Goal: Check status: Check status

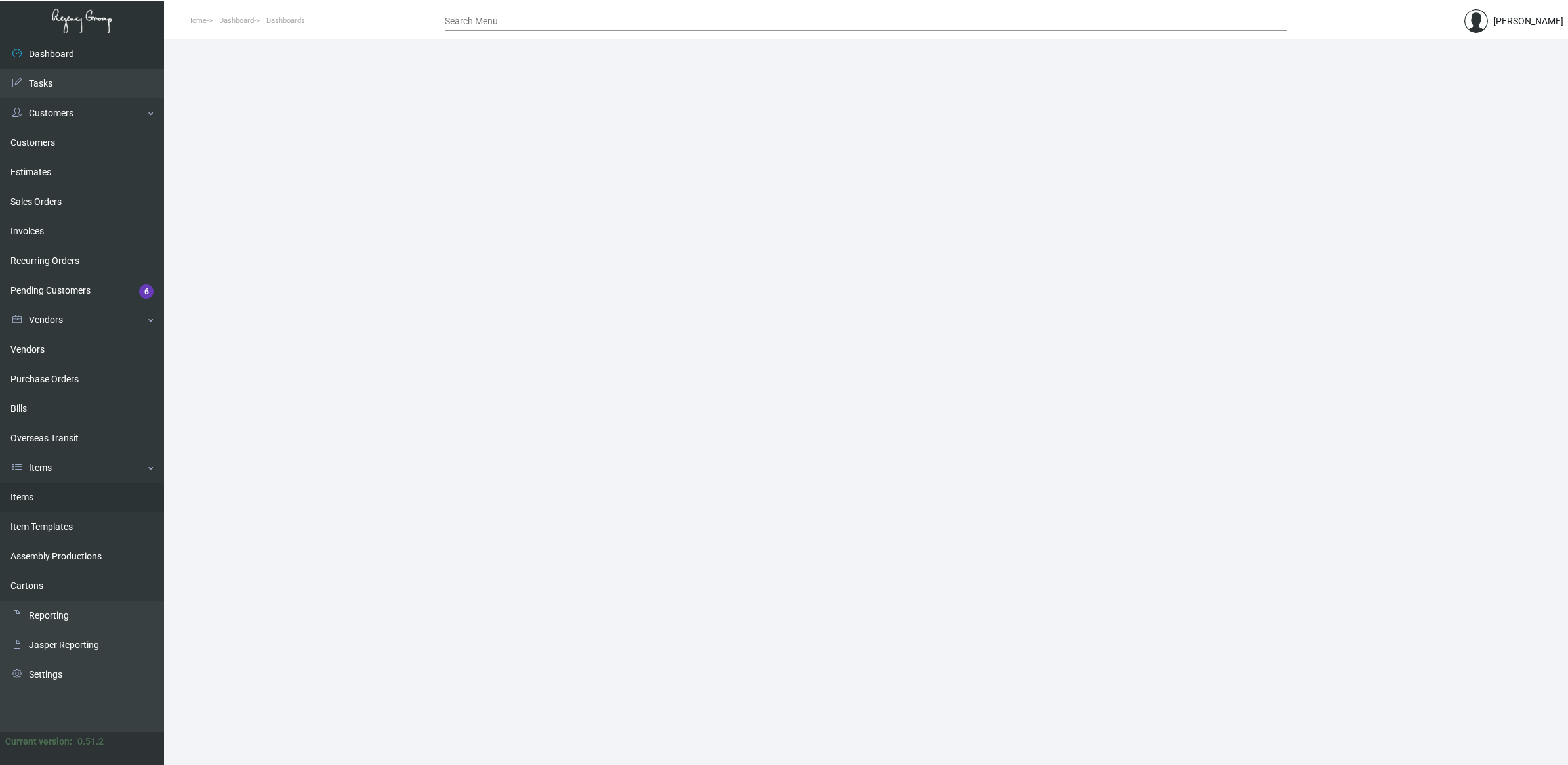
click at [66, 506] on link "Items" at bounding box center [81, 497] width 164 height 29
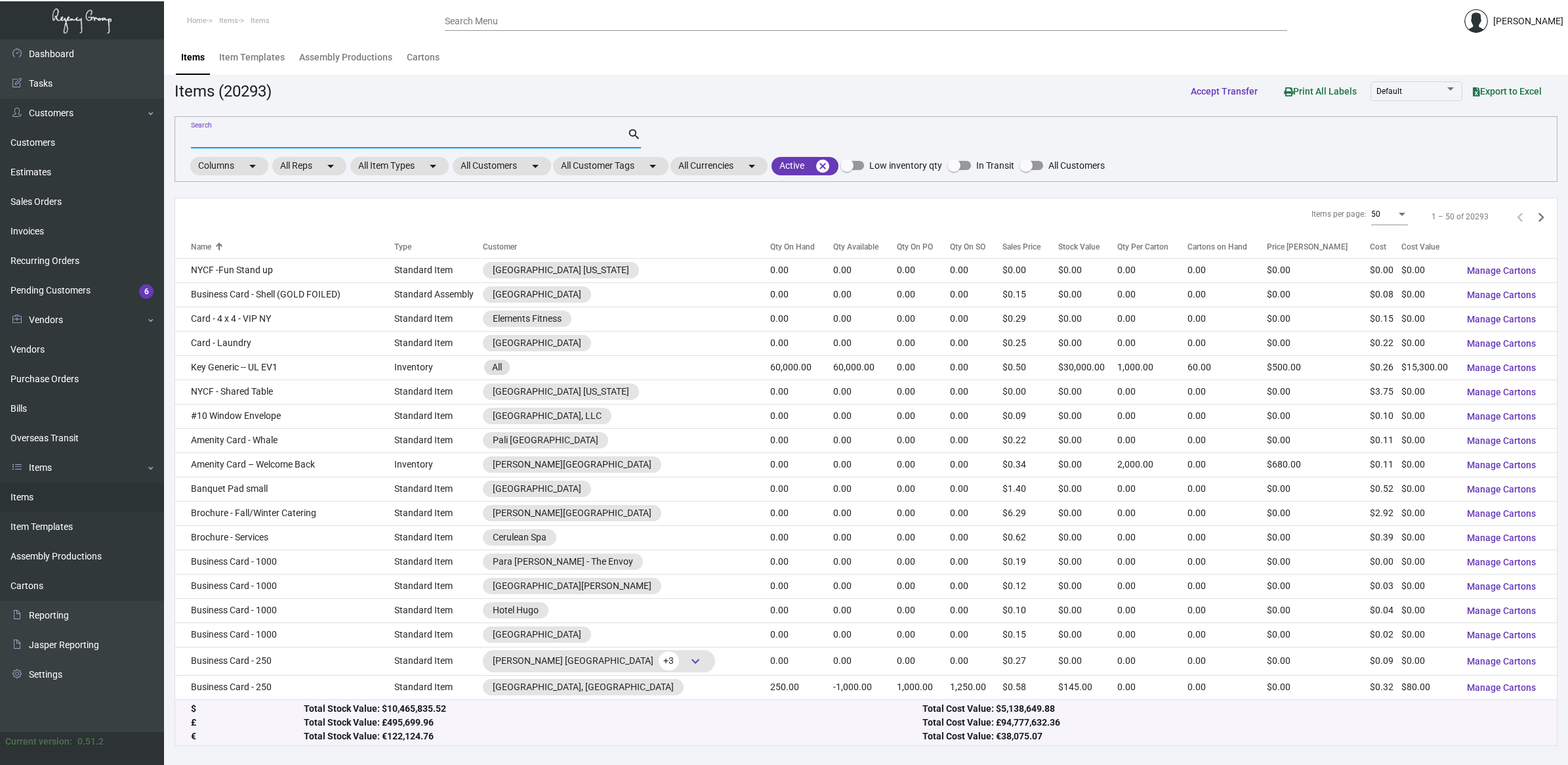
click at [266, 133] on input "Search" at bounding box center [409, 138] width 436 height 11
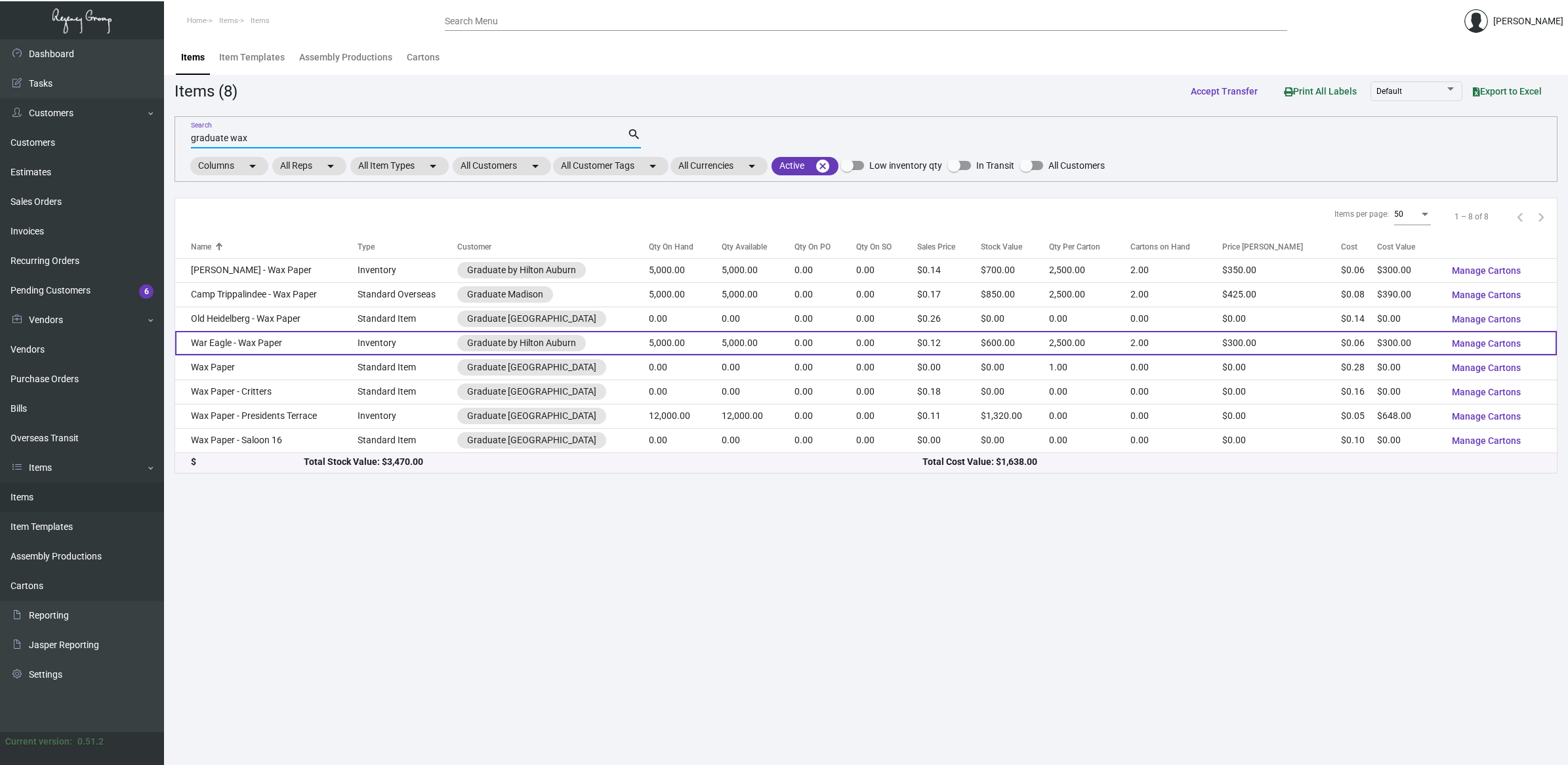
type input "graduate wax"
click at [333, 346] on td "War Eagle - Wax Paper" at bounding box center [266, 343] width 182 height 24
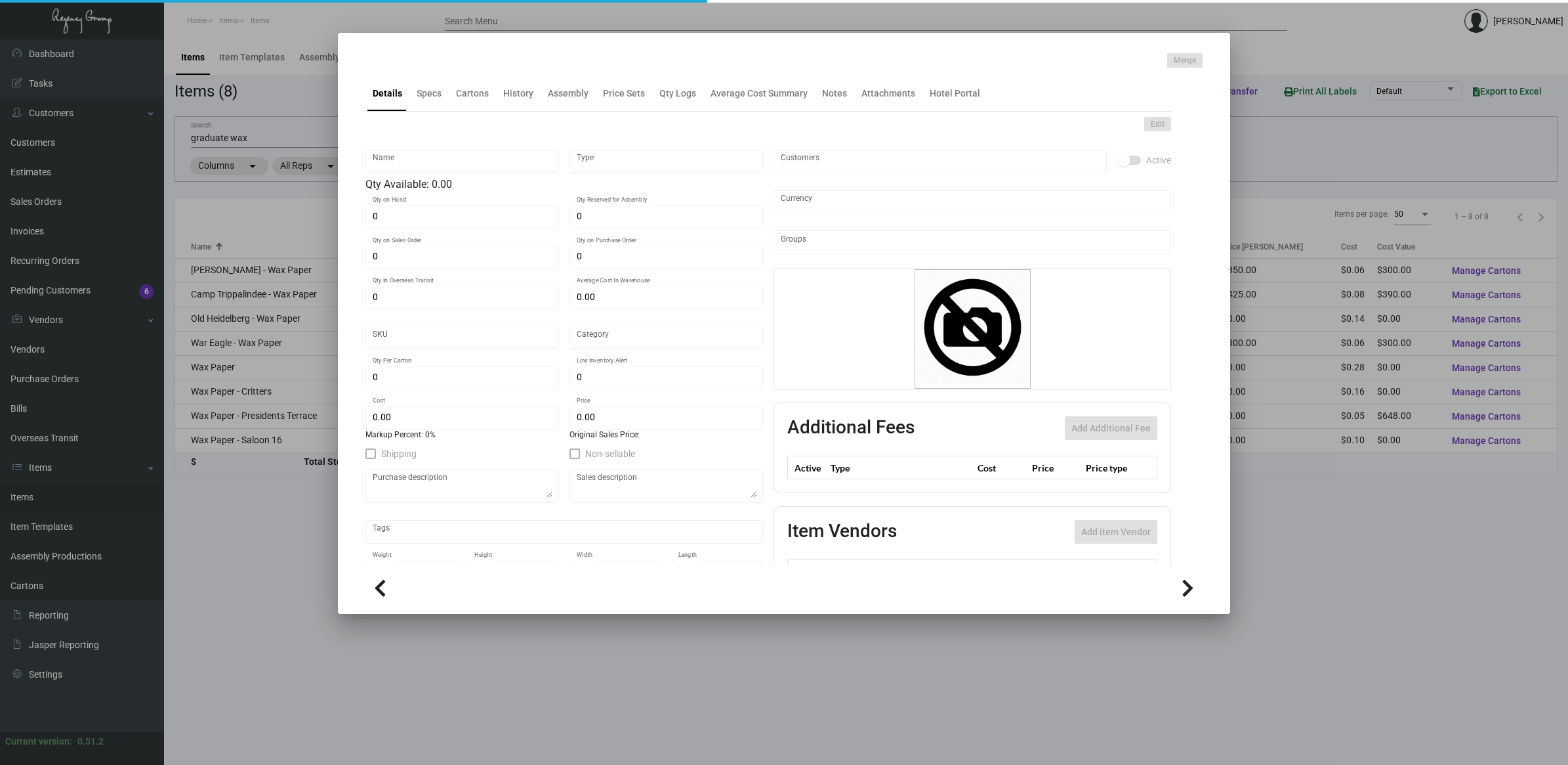
type input "War Eagle - Wax Paper"
type input "Inventory"
type input "5,000"
type input "$ 0.06"
type input "Inventory"
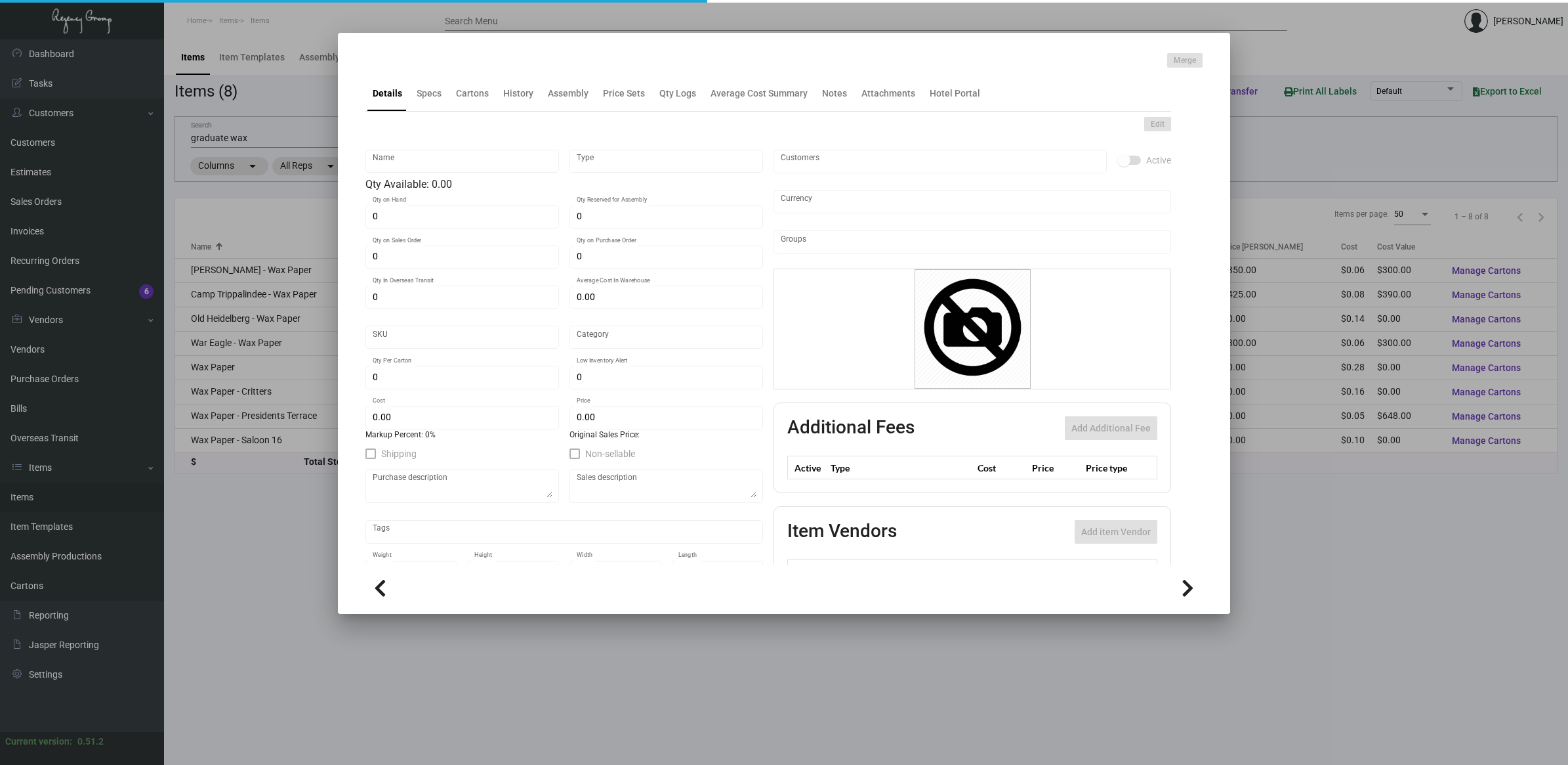
type input "2,500"
type input "$ 0.06"
type input "$ 0.12"
checkbox input "true"
type input "United States Dollar $"
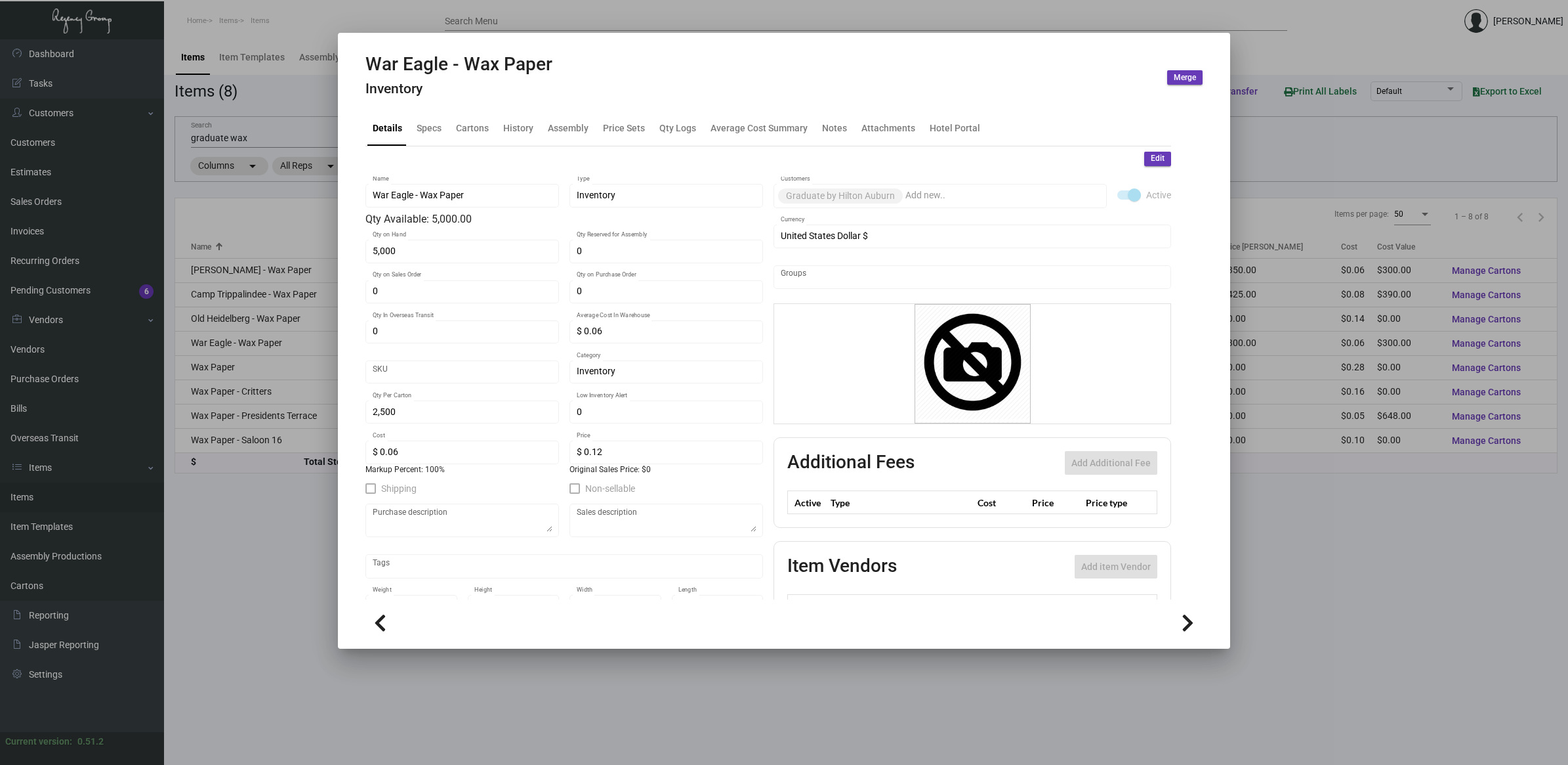
click at [274, 556] on div at bounding box center [784, 382] width 1568 height 765
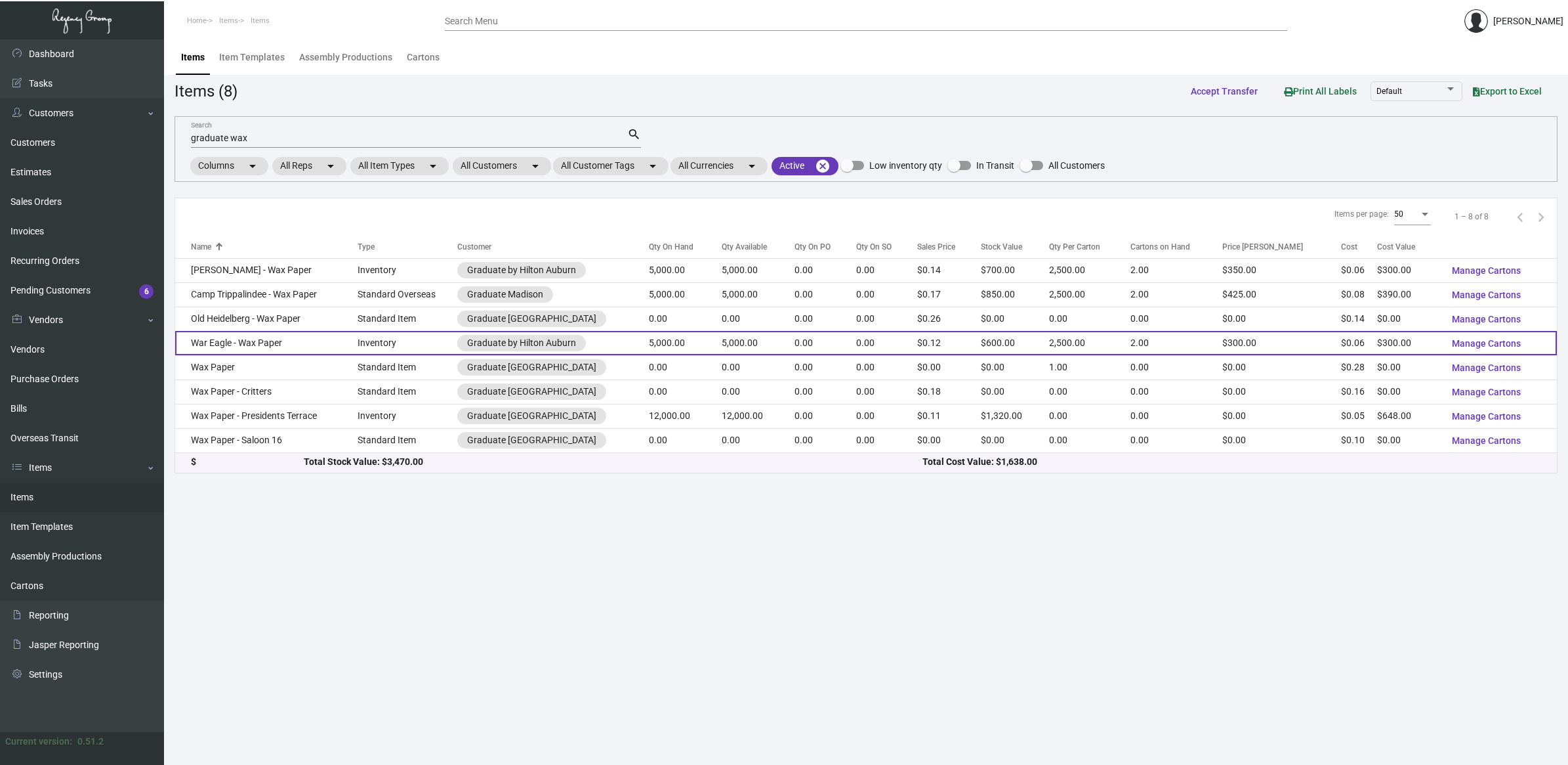
click at [352, 341] on td "War Eagle - Wax Paper" at bounding box center [266, 343] width 182 height 24
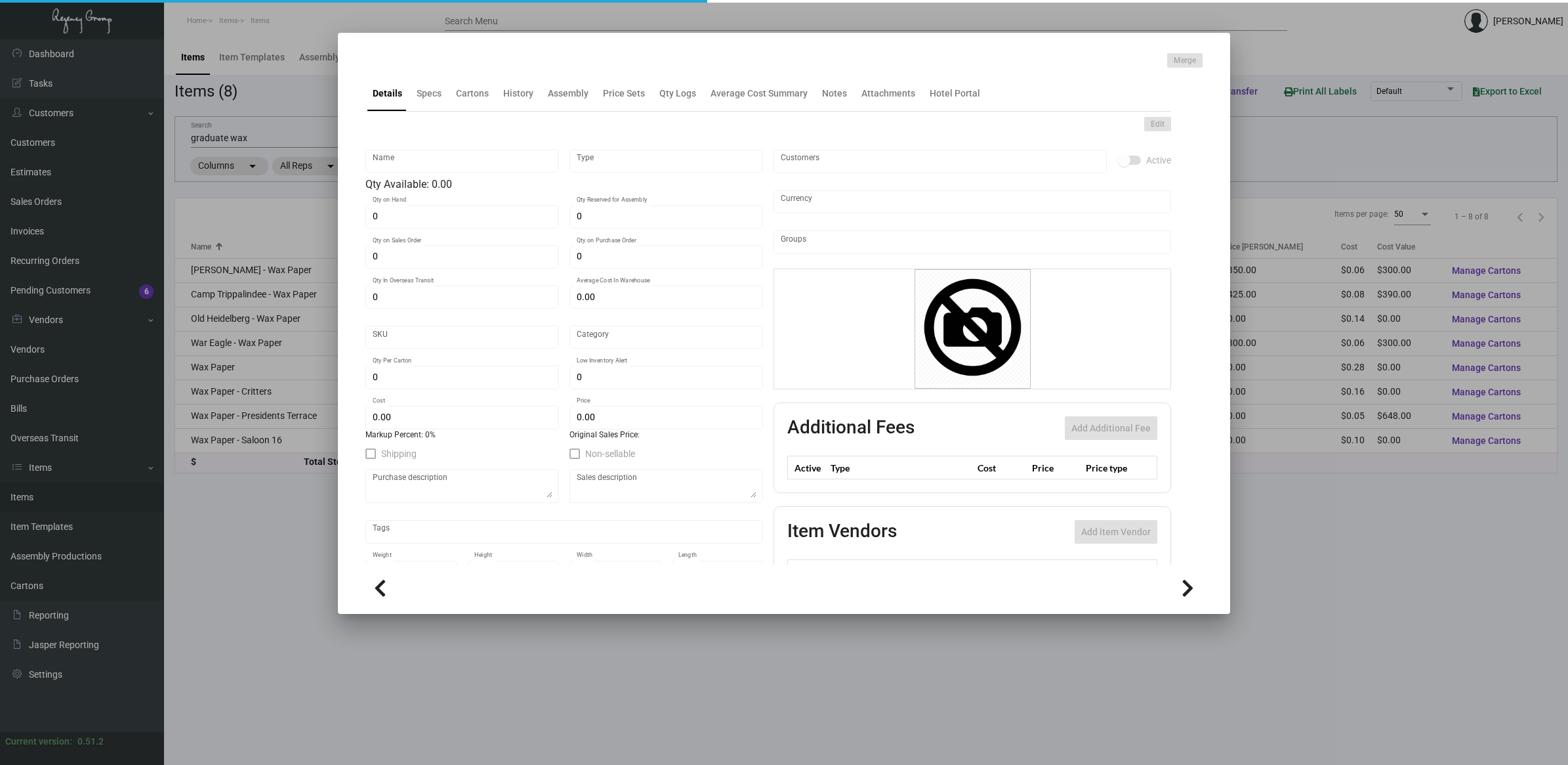
type input "War Eagle - Wax Paper"
type input "Inventory"
type input "5,000"
type input "$ 0.06"
type input "Inventory"
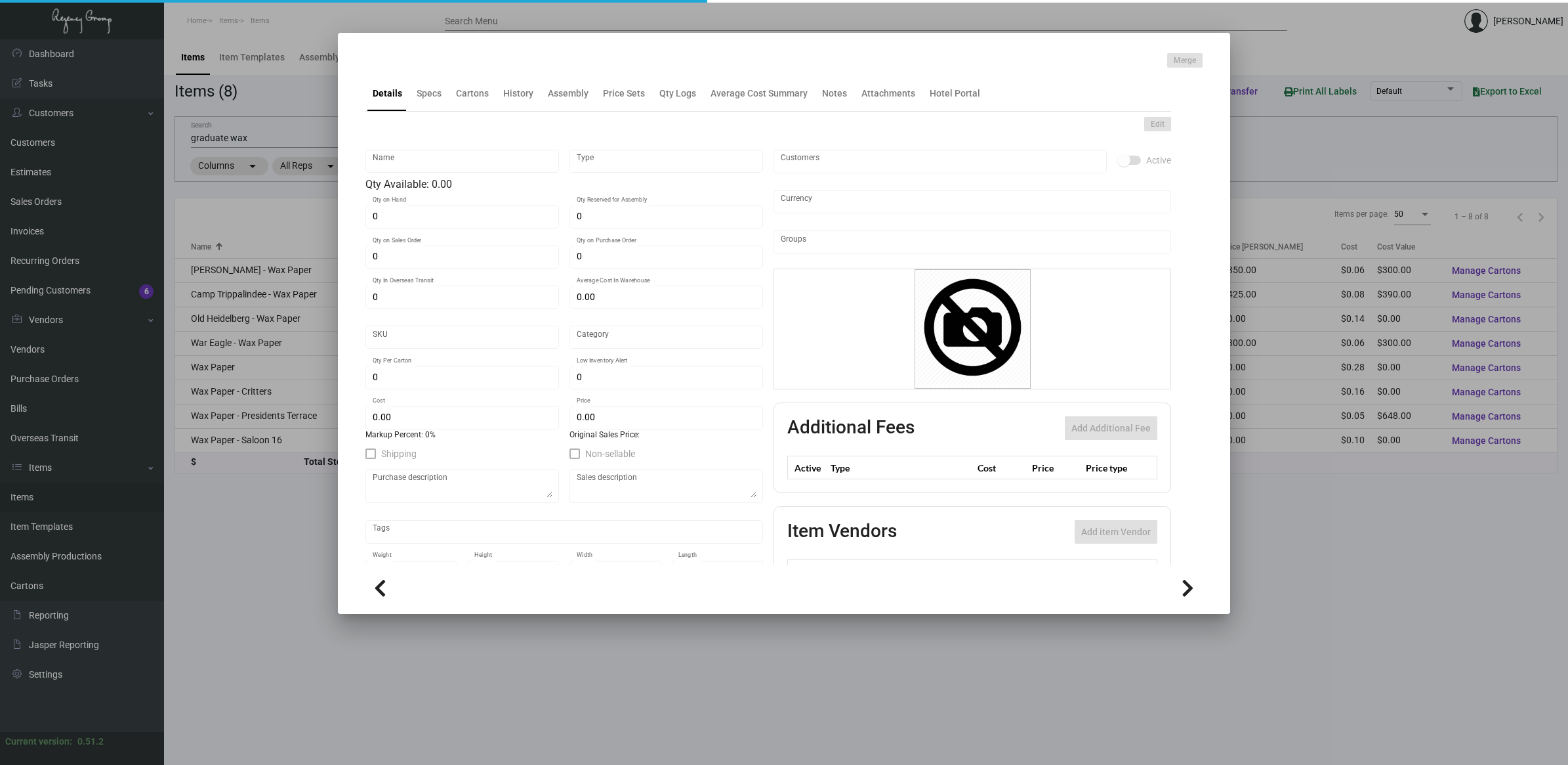
type input "2,500"
type input "$ 0.06"
type input "$ 0.12"
checkbox input "true"
type input "United States Dollar $"
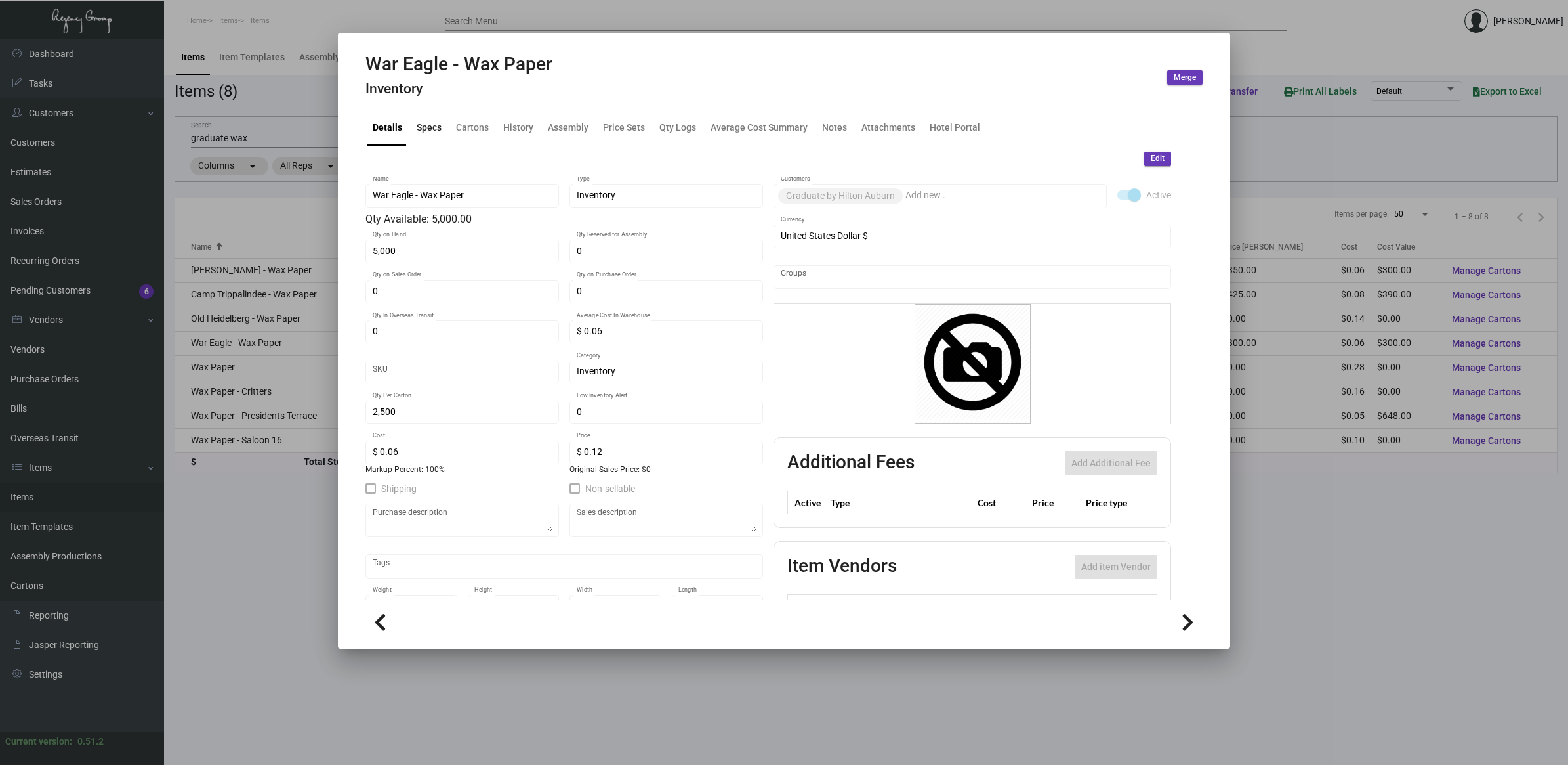
click at [442, 129] on div "Specs" at bounding box center [429, 128] width 35 height 32
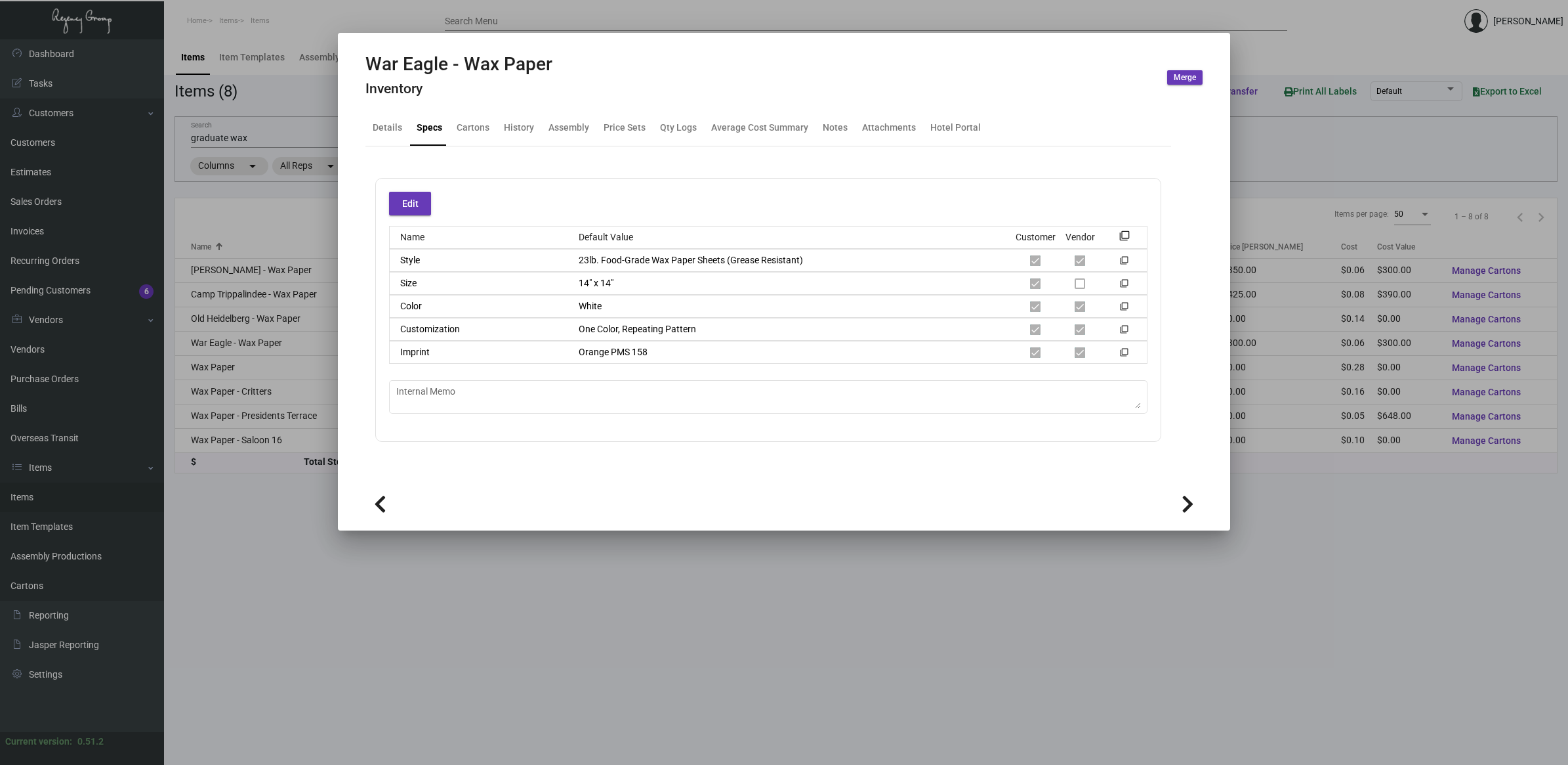
drag, startPoint x: 212, startPoint y: 110, endPoint x: 228, endPoint y: 119, distance: 18.4
click at [212, 110] on div at bounding box center [784, 382] width 1568 height 765
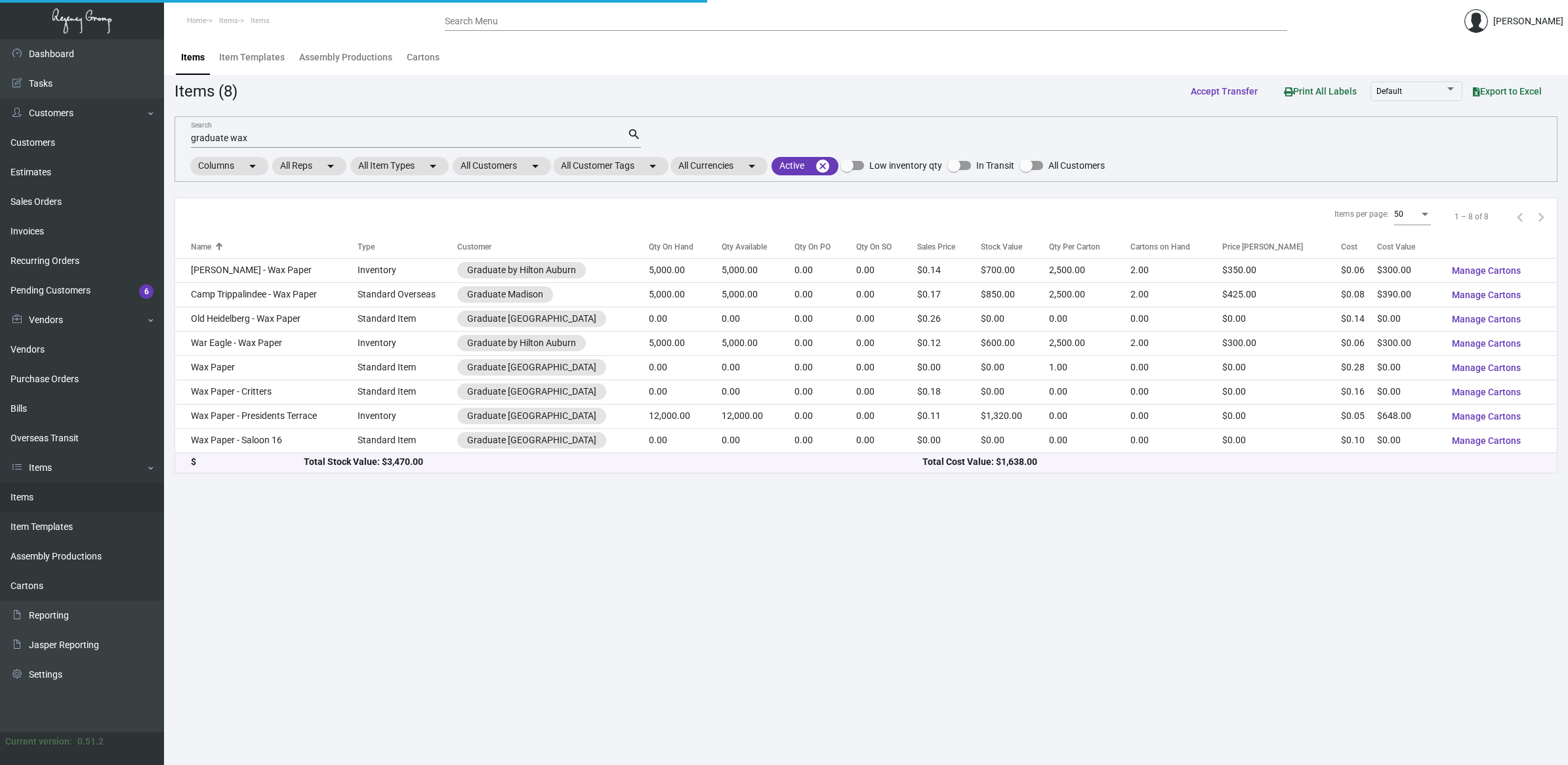
click at [240, 128] on div "graduate wax Search" at bounding box center [409, 137] width 436 height 20
click at [47, 375] on link "Purchase Orders" at bounding box center [81, 378] width 164 height 29
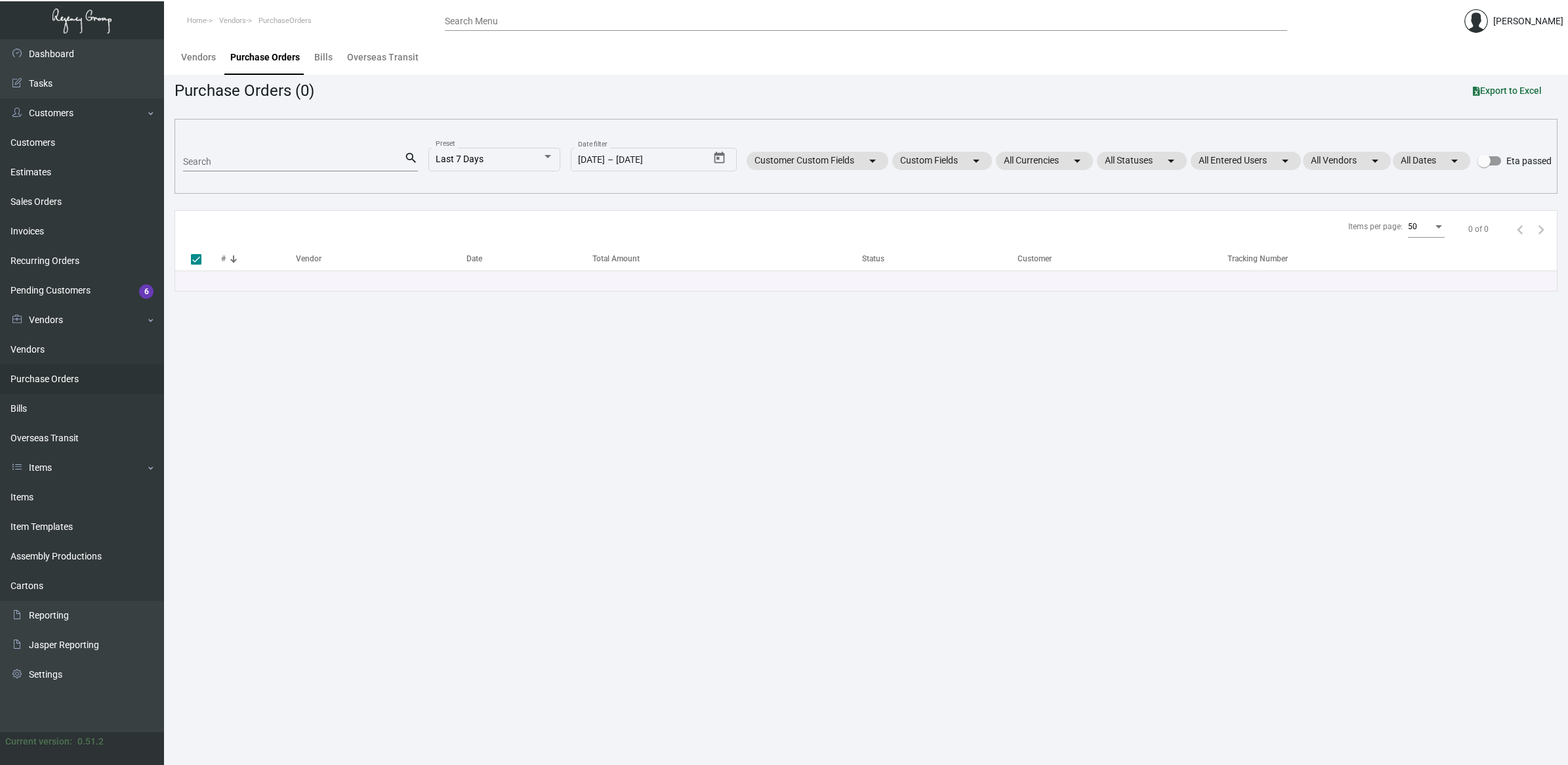
click at [230, 157] on input "Search" at bounding box center [294, 162] width 221 height 11
paste input "104066"
type input "104066"
click at [223, 161] on input "104066" at bounding box center [294, 162] width 221 height 11
checkbox input "false"
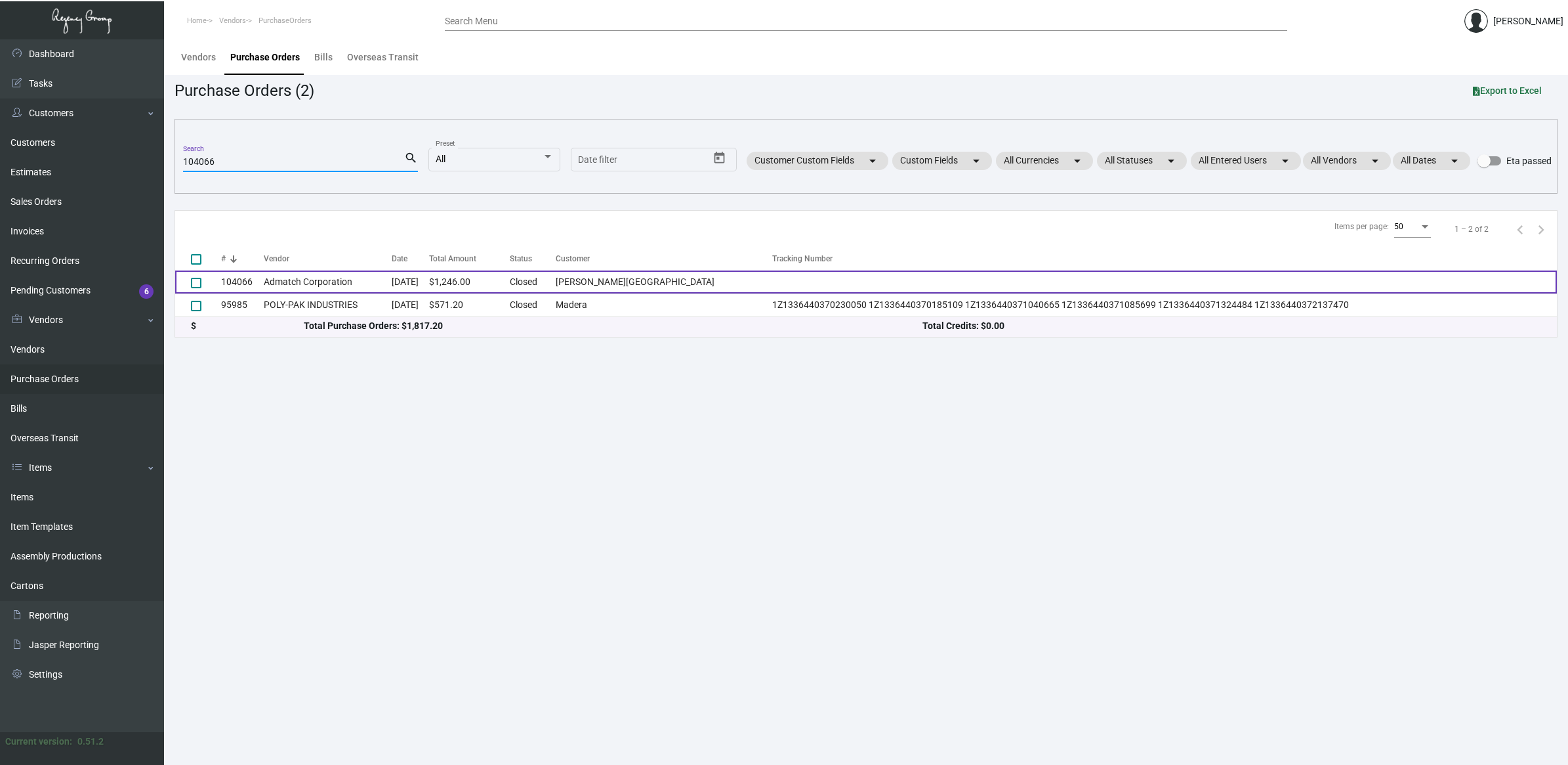
type input "104066"
click at [321, 280] on td "Admatch Corporation" at bounding box center [328, 282] width 128 height 23
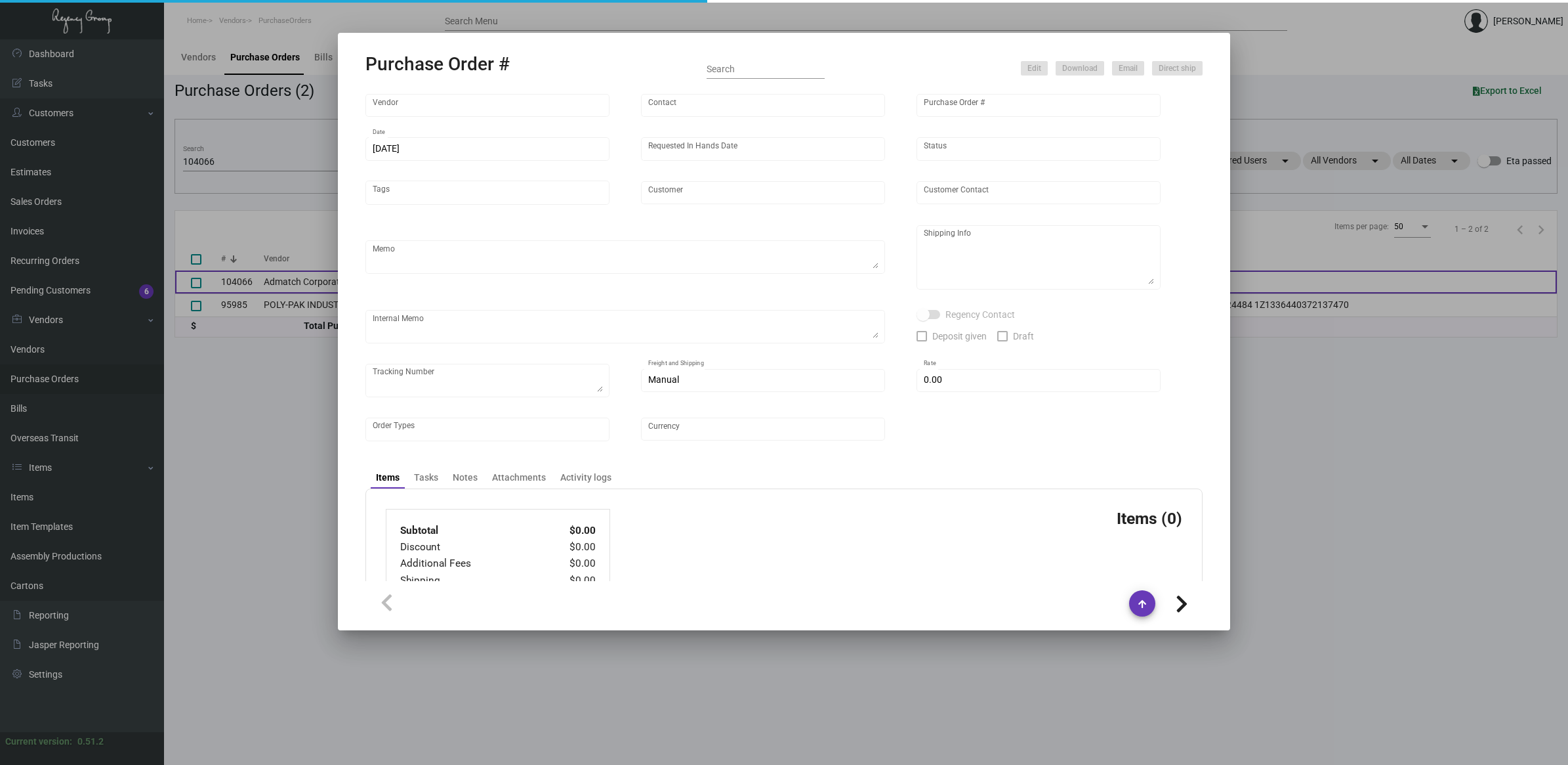
type input "Admatch Corporation"
type input "Order Entry"
type input "104066"
type input "[DATE]"
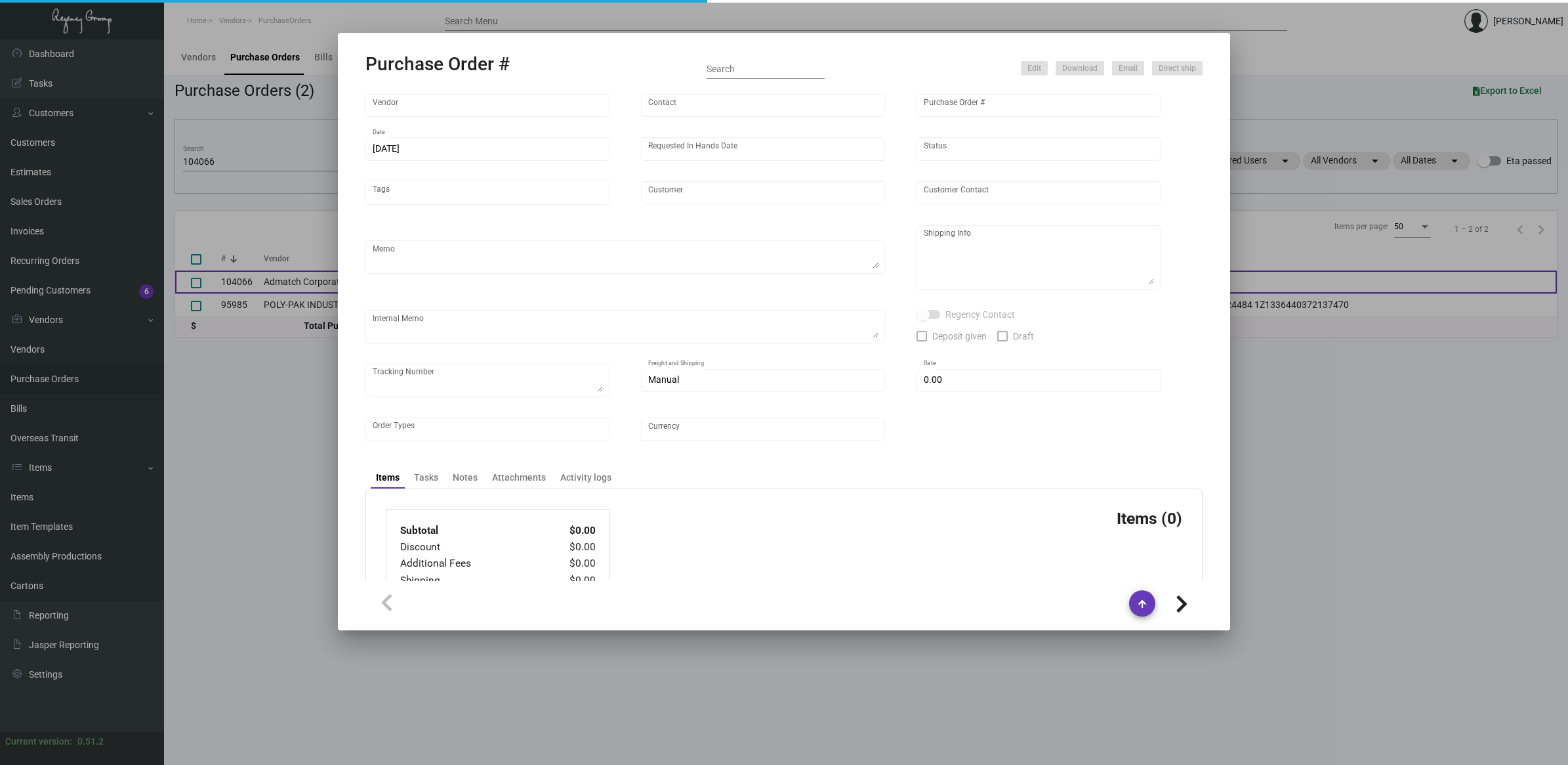
type input "[PERSON_NAME][GEOGRAPHIC_DATA]"
type input "[PERSON_NAME]"
type textarea "Reorder - Purchase Order #92515 / BLIND SHIP ON UPS# 1AY276"
type textarea "SA- [PERSON_NAME][GEOGRAPHIC_DATA] [GEOGRAPHIC_DATA] [STREET_ADDRESS] Attn: [PE…"
type input "$ 0.00"
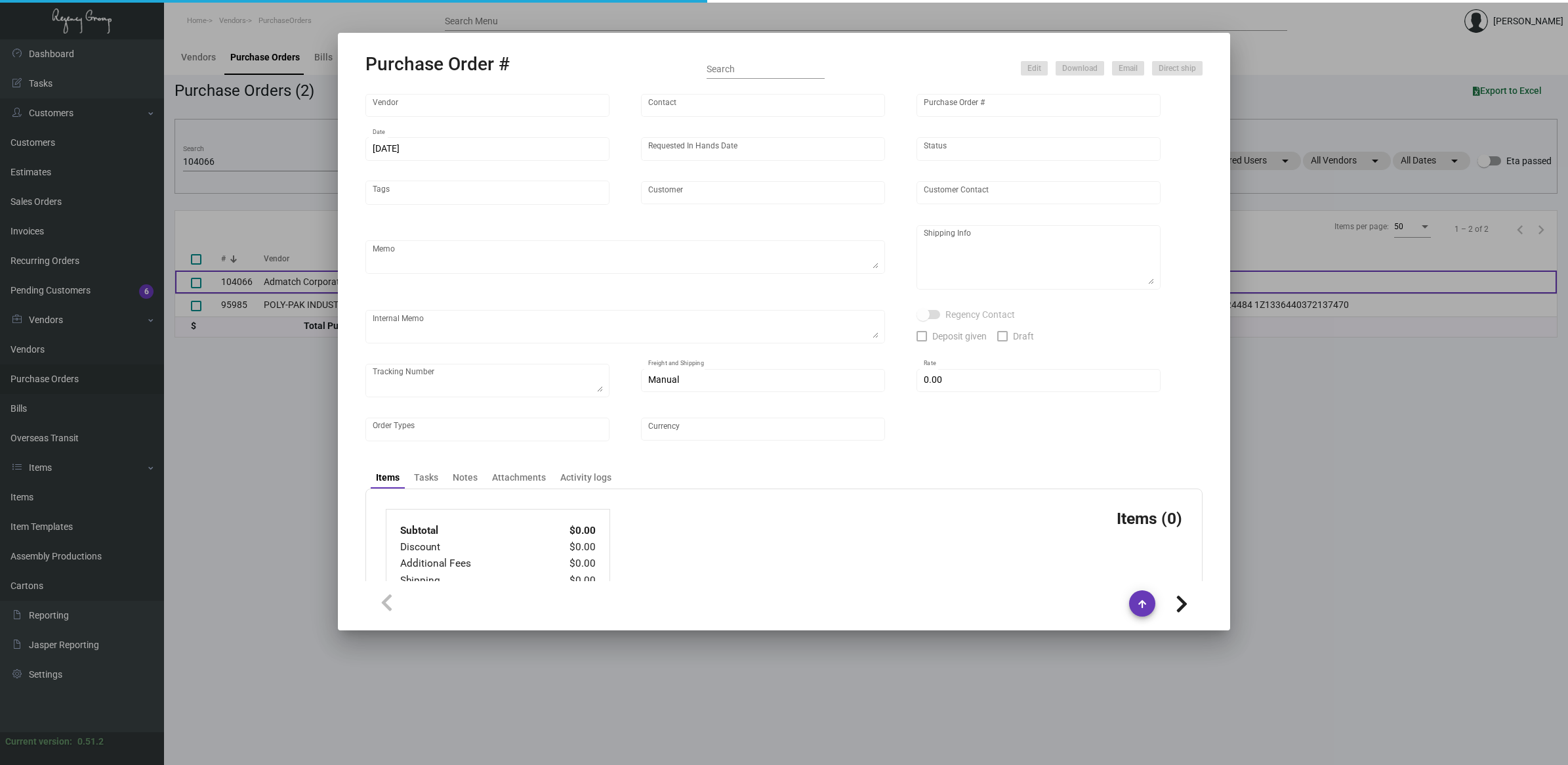
type input "United States Dollar $"
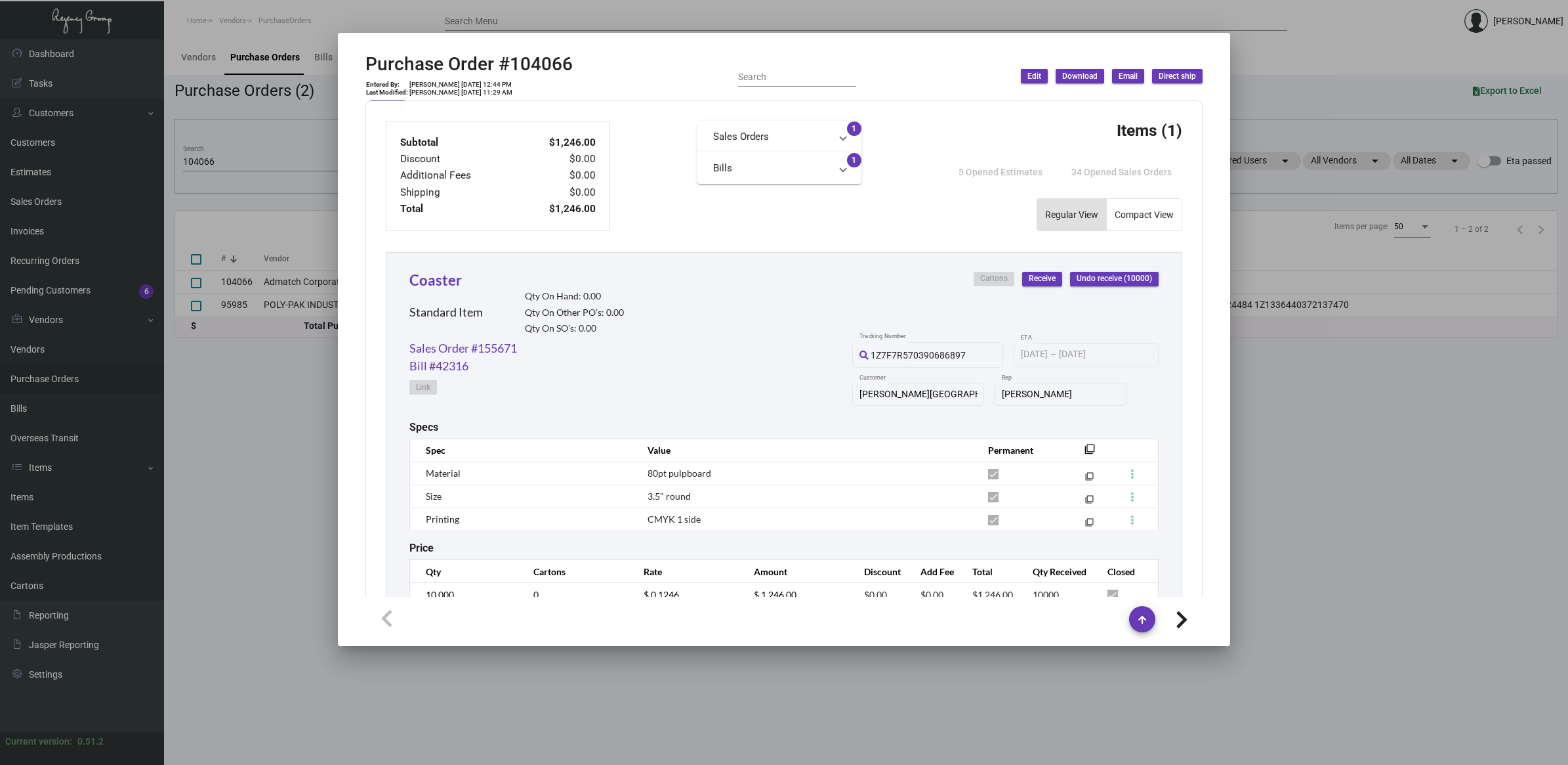
scroll to position [513, 0]
